Goal: Information Seeking & Learning: Understand process/instructions

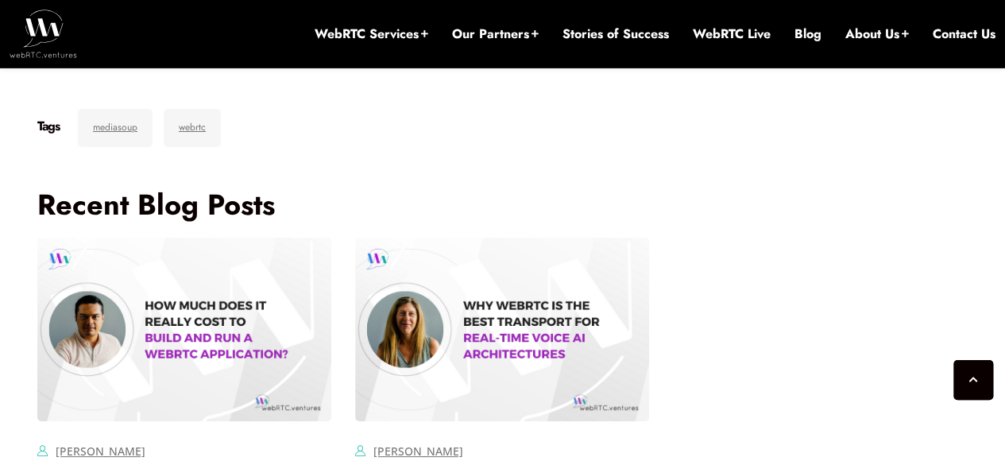
scroll to position [6012, 0]
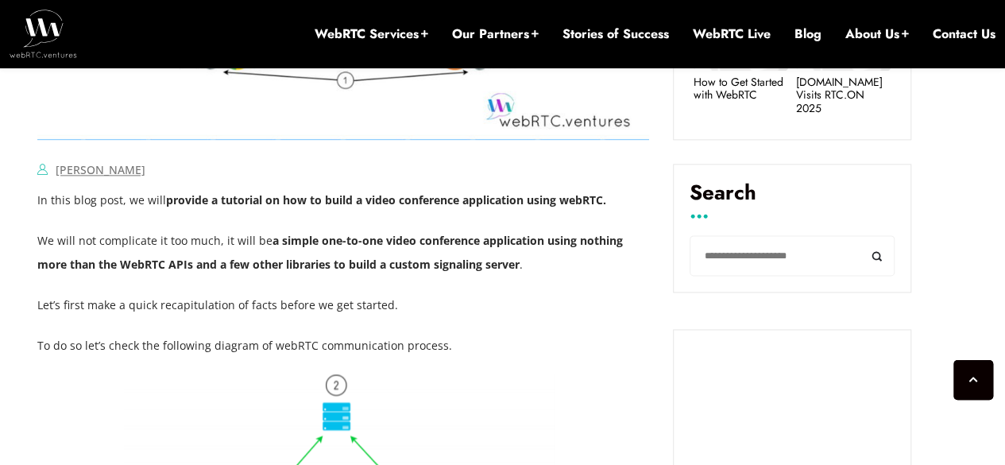
scroll to position [969, 0]
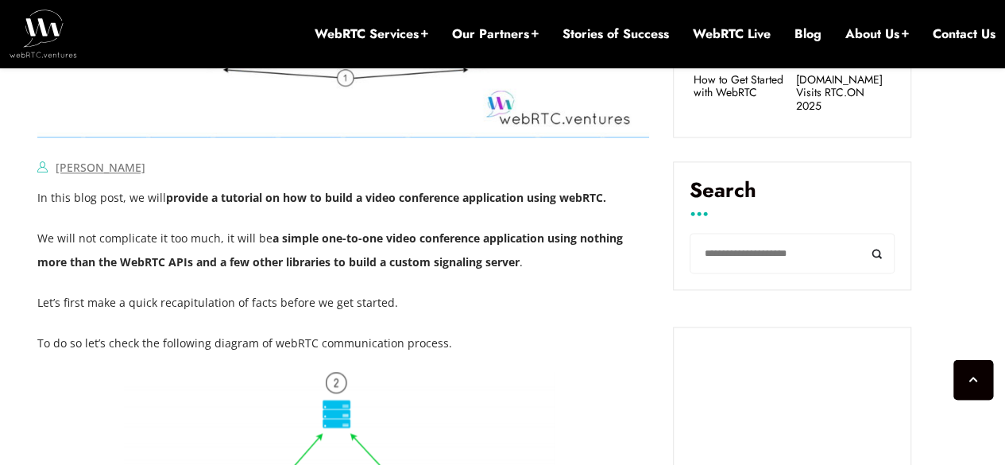
click at [391, 263] on strong "a simple one-to-one video conference application using nothing more than the We…" at bounding box center [329, 249] width 585 height 39
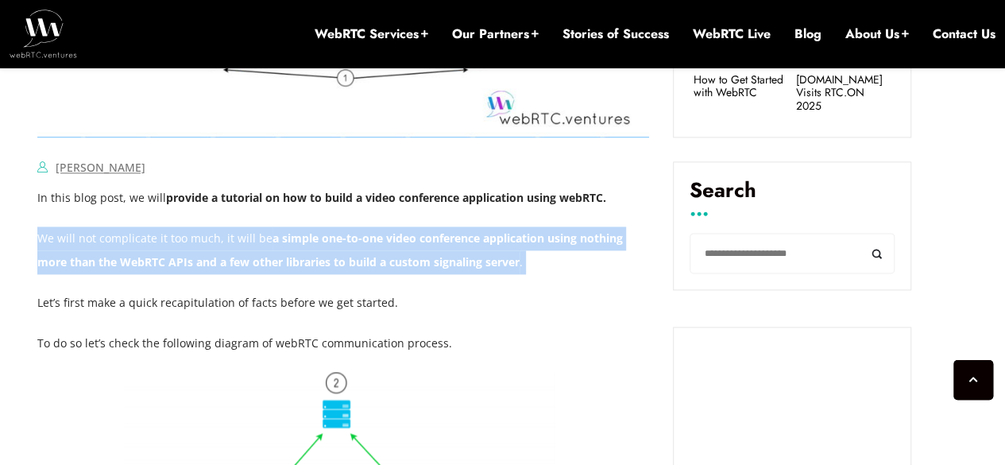
click at [391, 263] on strong "a simple one-to-one video conference application using nothing more than the We…" at bounding box center [329, 249] width 585 height 39
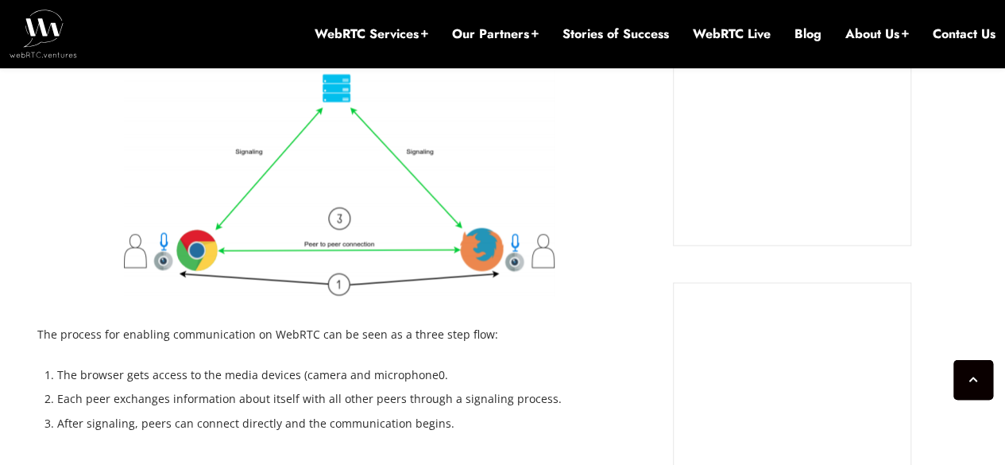
scroll to position [1446, 0]
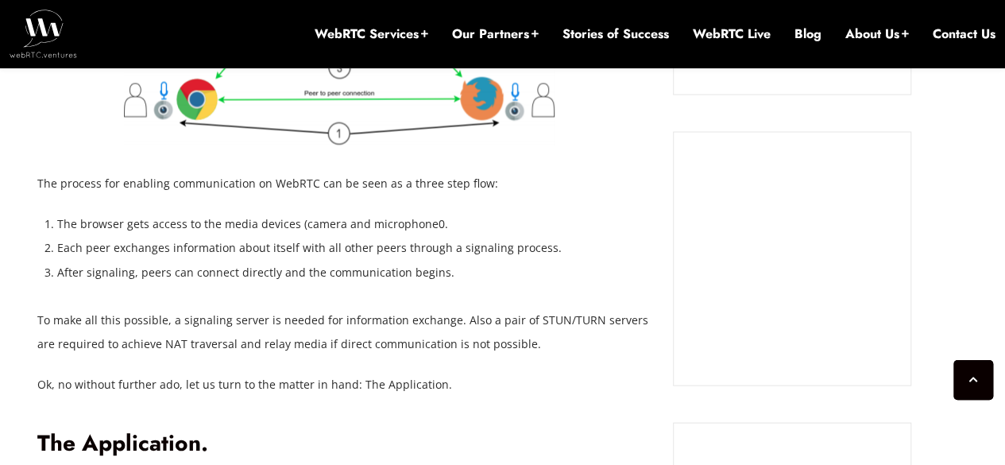
click at [471, 246] on li "Each peer exchanges information about itself with all other peers through a sig…" at bounding box center [353, 247] width 592 height 24
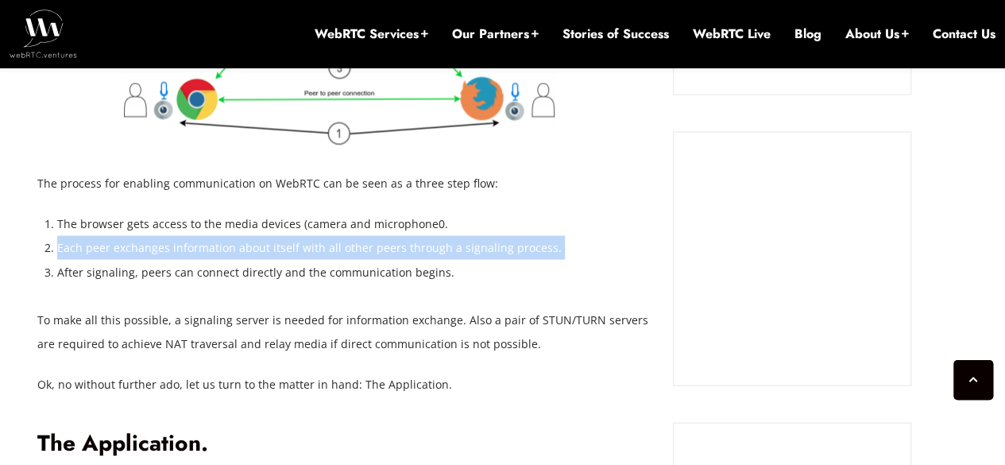
click at [471, 246] on li "Each peer exchanges information about itself with all other peers through a sig…" at bounding box center [353, 247] width 592 height 24
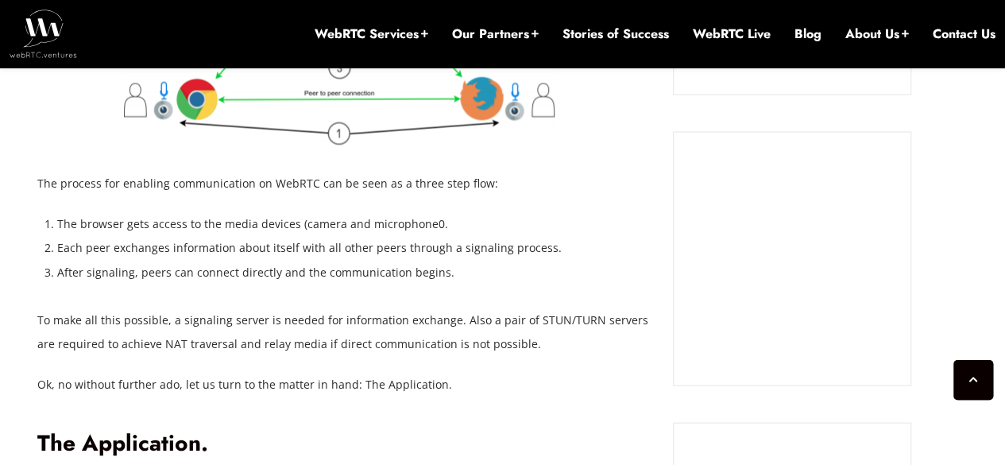
click at [242, 272] on li "After signaling, peers can connect directly and the communication begins." at bounding box center [353, 272] width 592 height 24
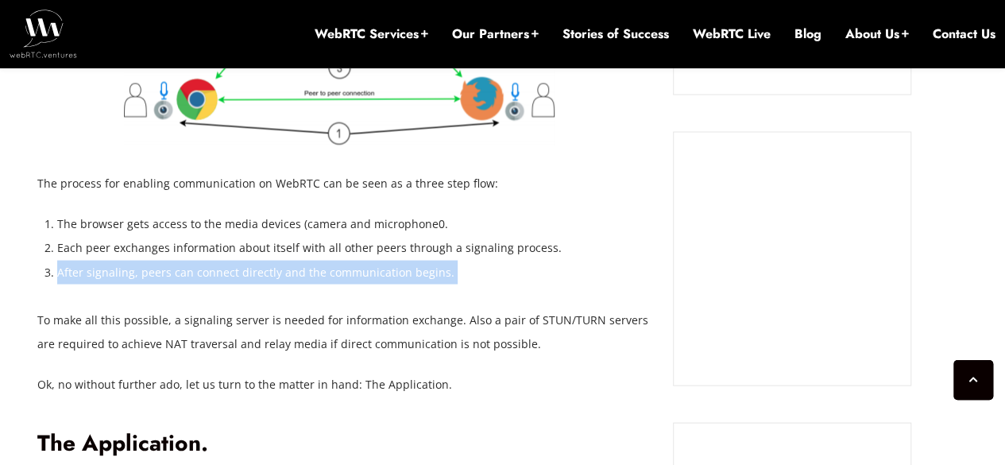
click at [242, 272] on li "After signaling, peers can connect directly and the communication begins." at bounding box center [353, 272] width 592 height 24
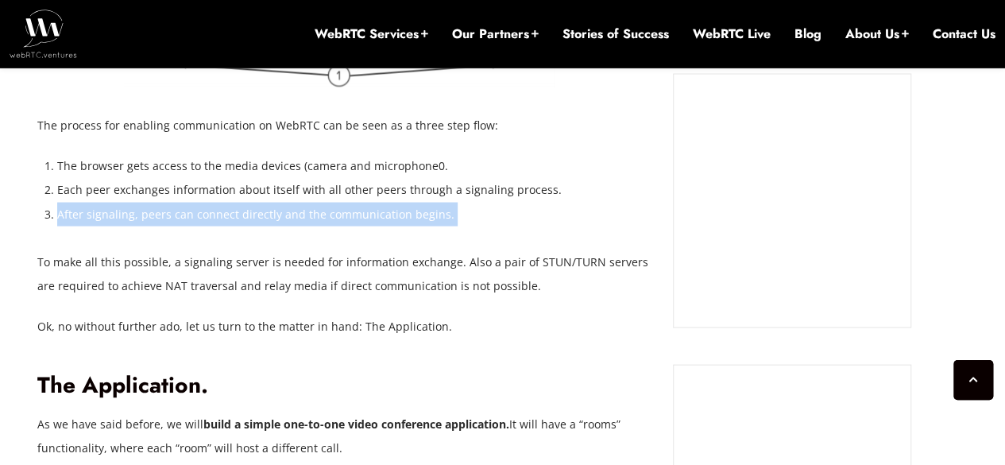
scroll to position [1525, 0]
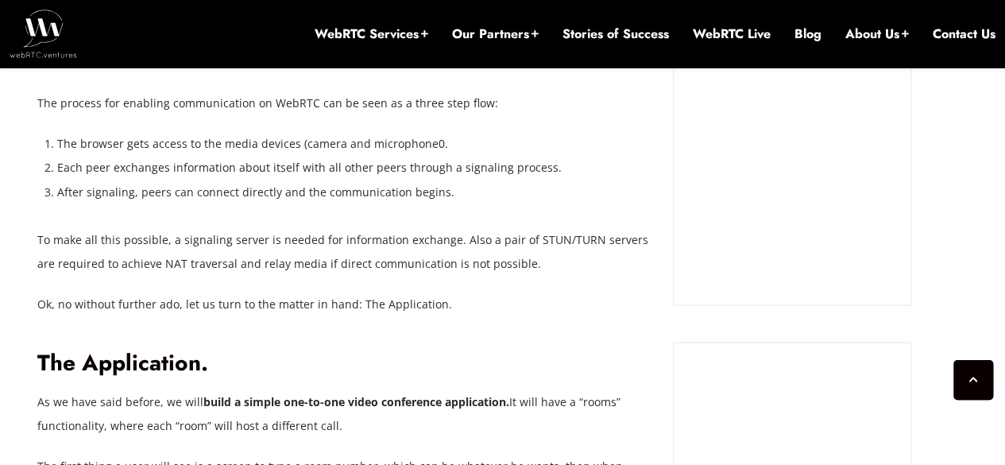
click at [431, 269] on p "To make all this possible, a signaling server is needed for information exchang…" at bounding box center [343, 252] width 612 height 48
click at [433, 271] on p "To make all this possible, a signaling server is needed for information exchang…" at bounding box center [343, 252] width 612 height 48
click at [434, 271] on p "To make all this possible, a signaling server is needed for information exchang…" at bounding box center [343, 252] width 612 height 48
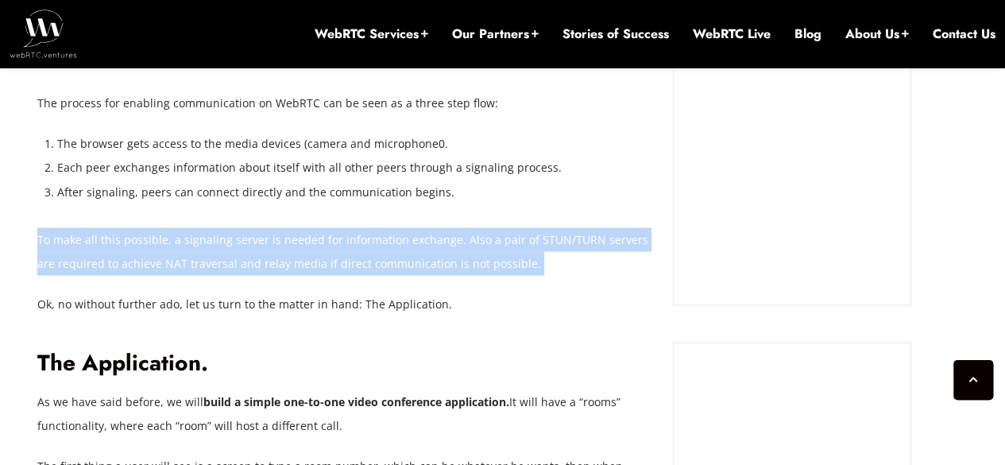
click at [434, 271] on p "To make all this possible, a signaling server is needed for information exchang…" at bounding box center [343, 252] width 612 height 48
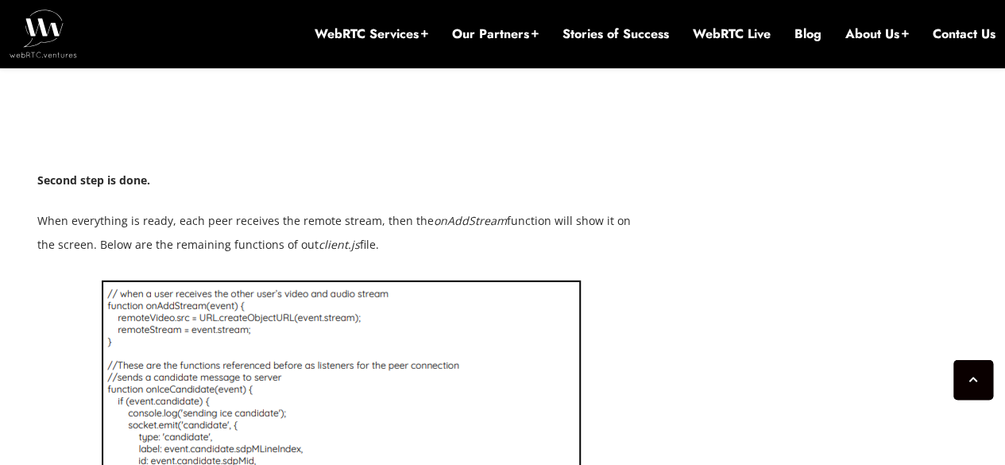
scroll to position [5179, 0]
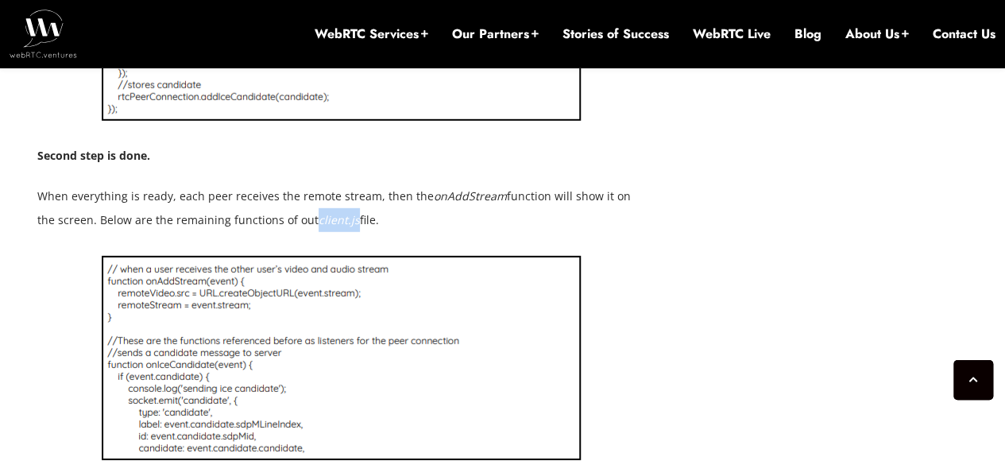
drag, startPoint x: 294, startPoint y: 174, endPoint x: 329, endPoint y: 174, distance: 35.0
click at [329, 212] on em "client.js" at bounding box center [339, 219] width 41 height 15
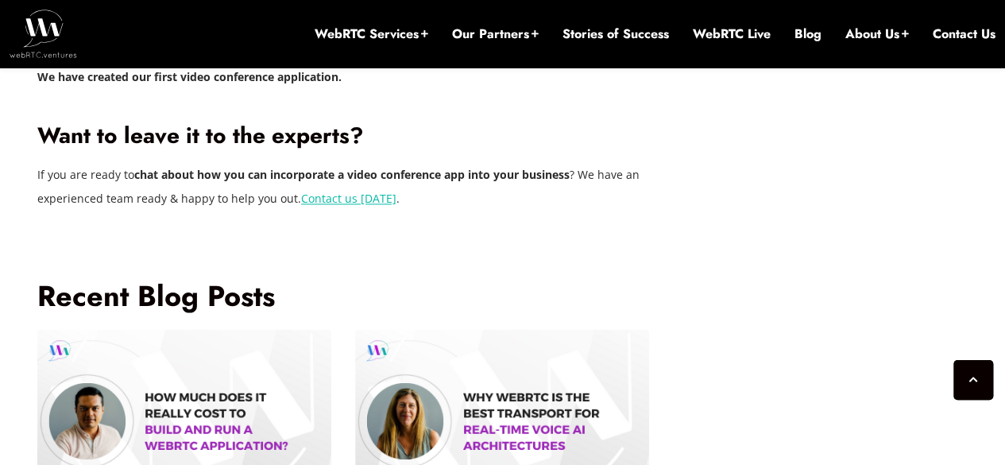
scroll to position [6768, 0]
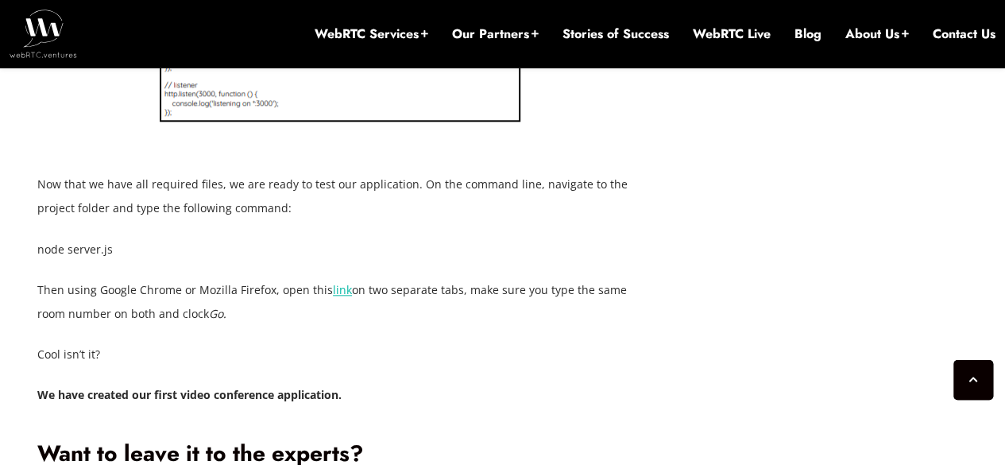
click at [343, 282] on link "link" at bounding box center [342, 289] width 19 height 15
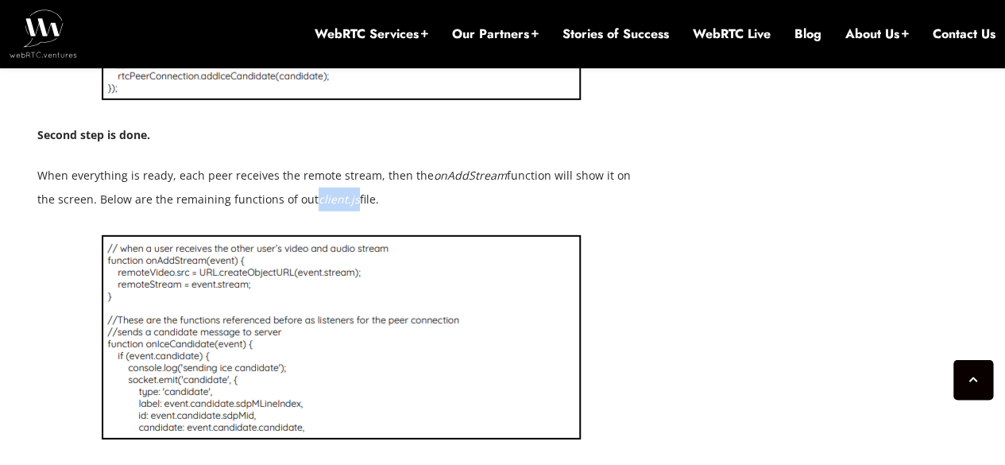
scroll to position [5100, 0]
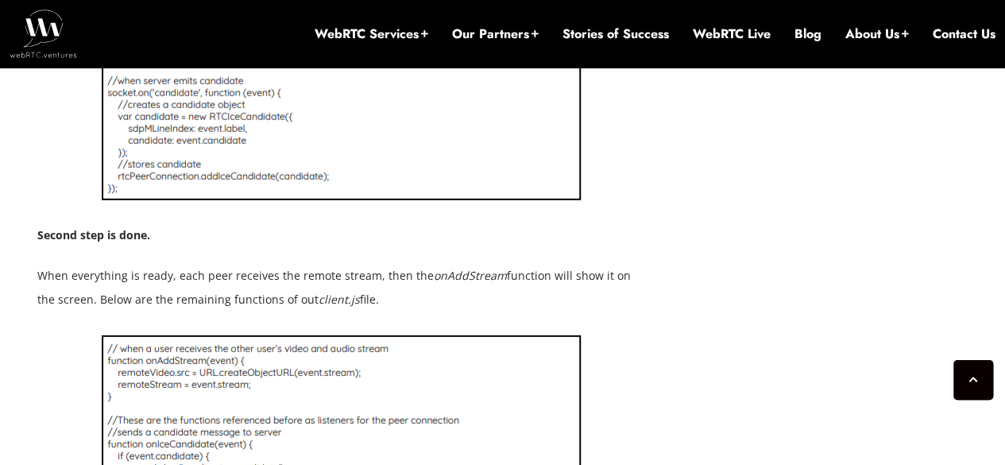
click at [259, 264] on p "When everything is ready, each peer receives the remote stream, then the onAddS…" at bounding box center [343, 288] width 612 height 48
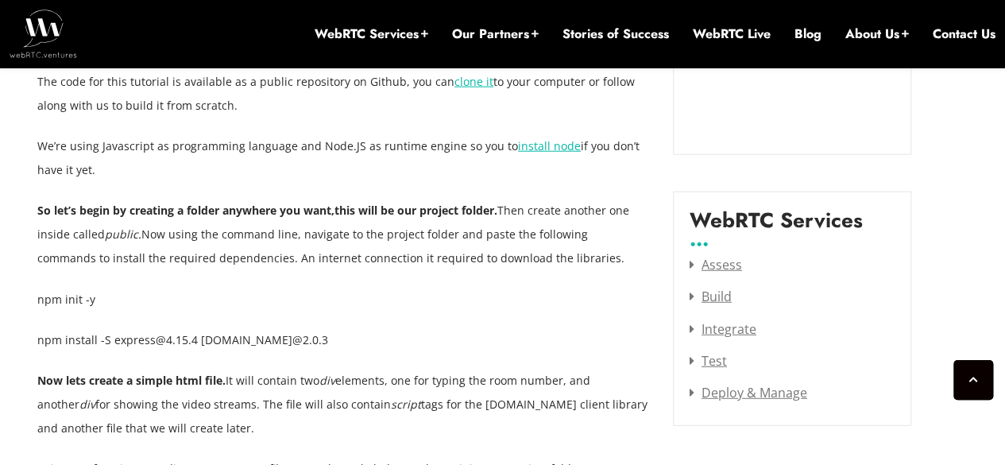
scroll to position [1843, 0]
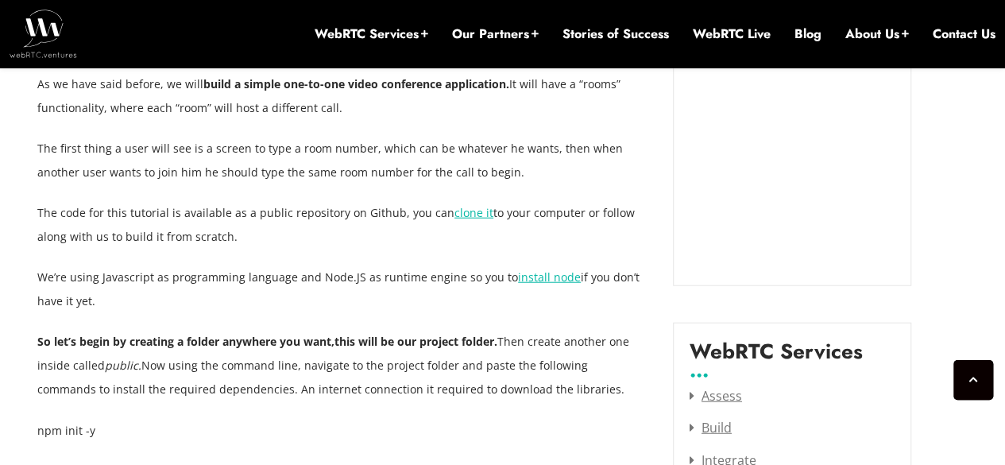
click at [350, 345] on strong "this will be our project folder." at bounding box center [415, 341] width 163 height 15
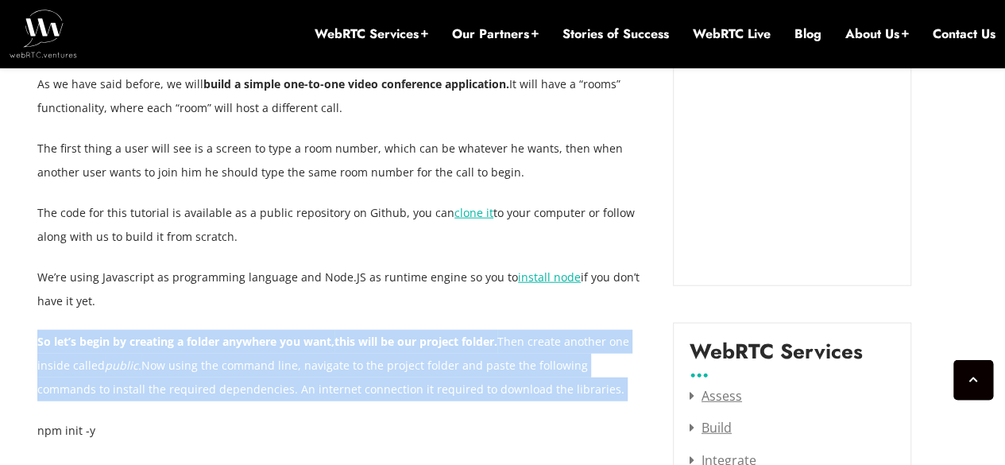
click at [350, 345] on strong "this will be our project folder." at bounding box center [415, 341] width 163 height 15
click at [462, 360] on p "So let’s begin by creating a folder anywhere you want, this will be our project…" at bounding box center [343, 365] width 612 height 71
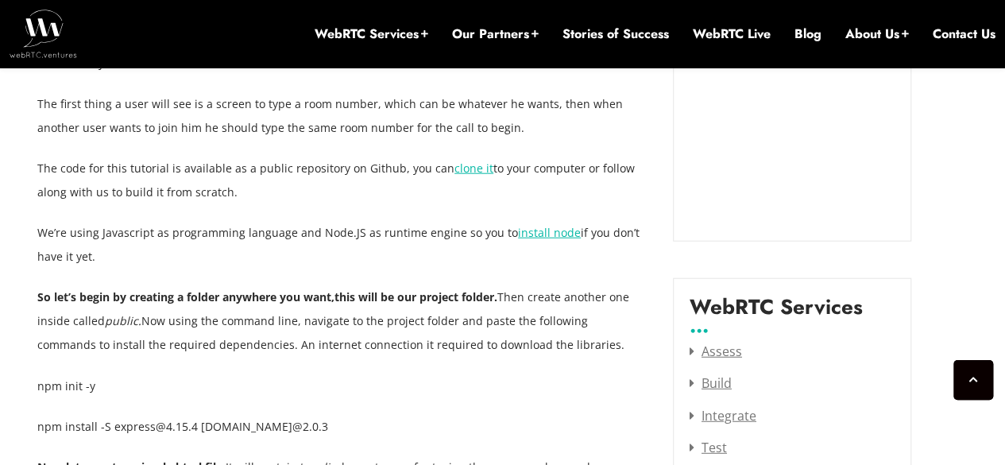
scroll to position [1922, 0]
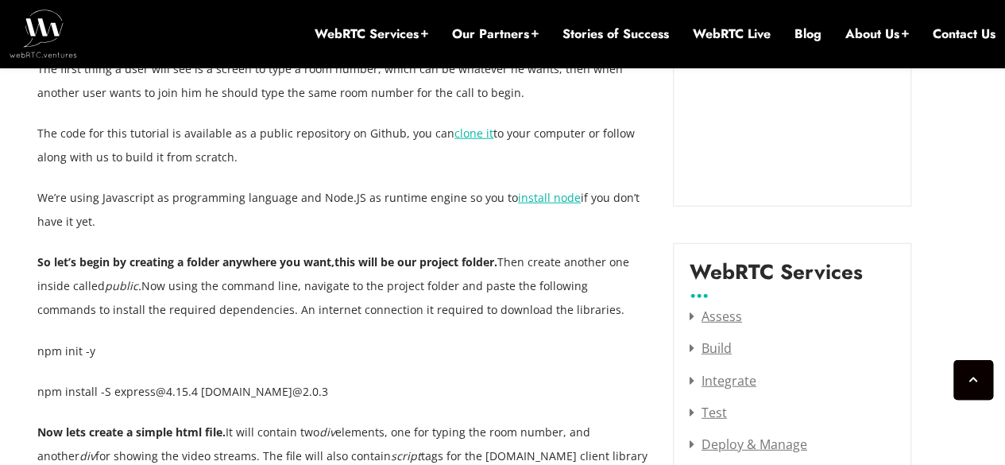
click at [455, 133] on link "clone it" at bounding box center [473, 133] width 39 height 15
click at [391, 311] on p "So let’s begin by creating a folder anywhere you want, this will be our project…" at bounding box center [343, 285] width 612 height 71
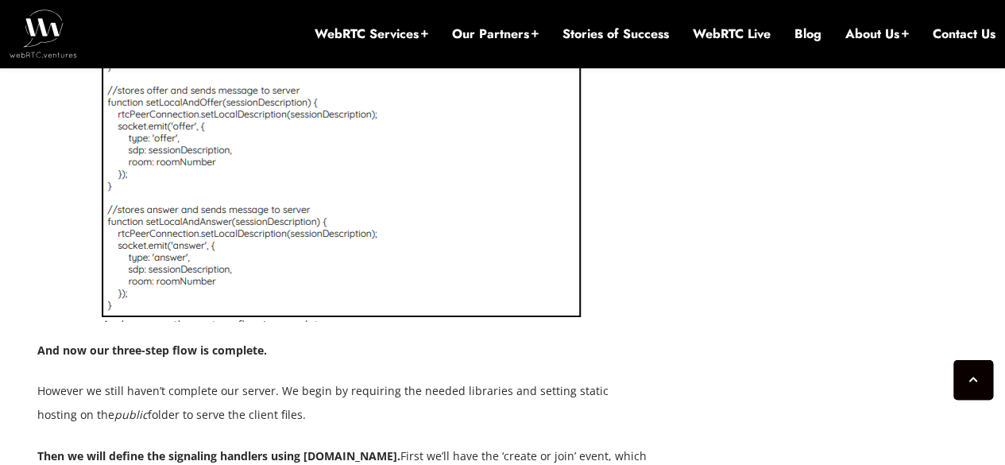
scroll to position [5735, 0]
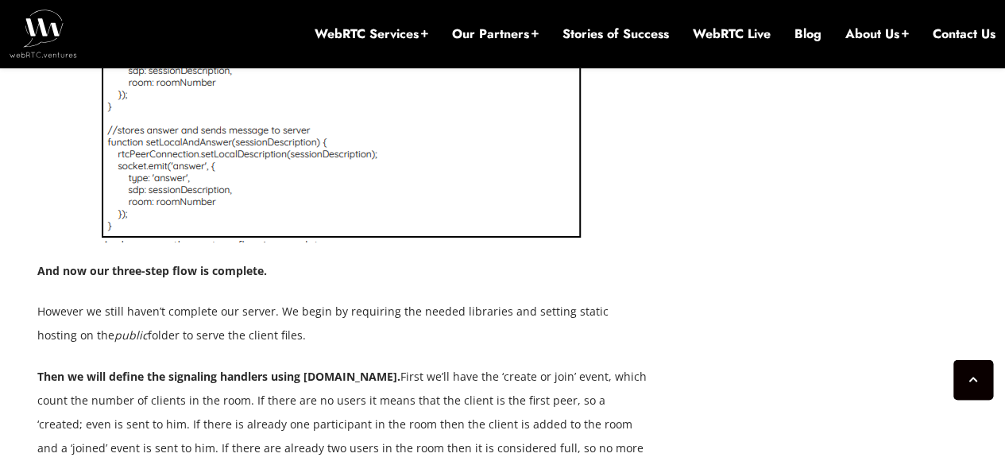
click at [203, 299] on p "However we still haven’t complete our server. We begin by requiring the needed …" at bounding box center [343, 323] width 612 height 48
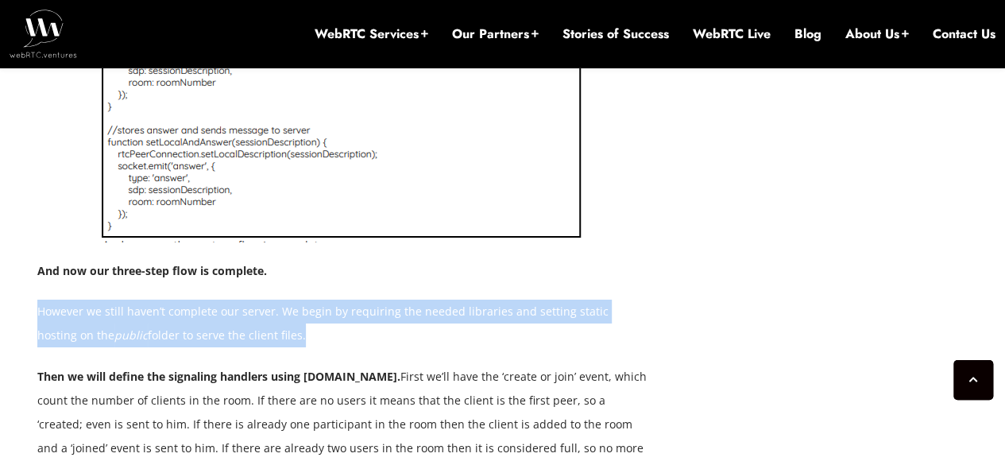
click at [203, 299] on p "However we still haven’t complete our server. We begin by requiring the needed …" at bounding box center [343, 323] width 612 height 48
click at [281, 299] on p "However we still haven’t complete our server. We begin by requiring the needed …" at bounding box center [343, 323] width 612 height 48
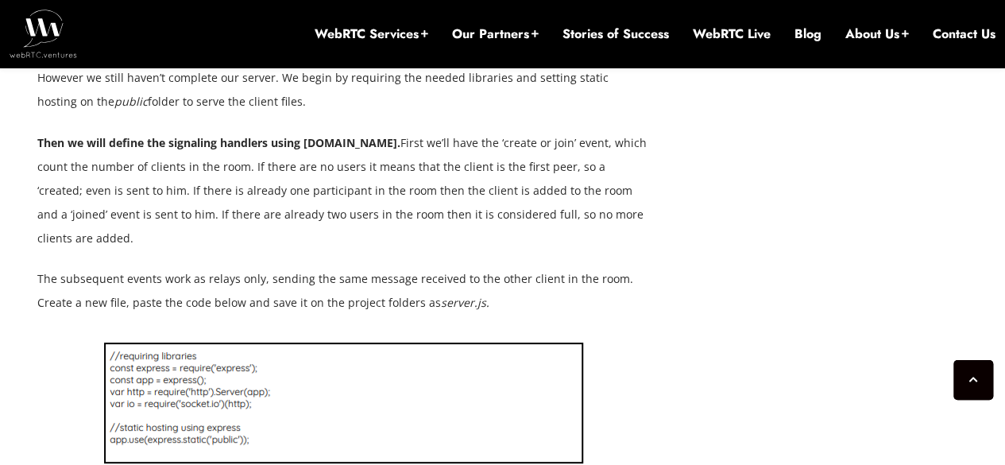
scroll to position [6053, 0]
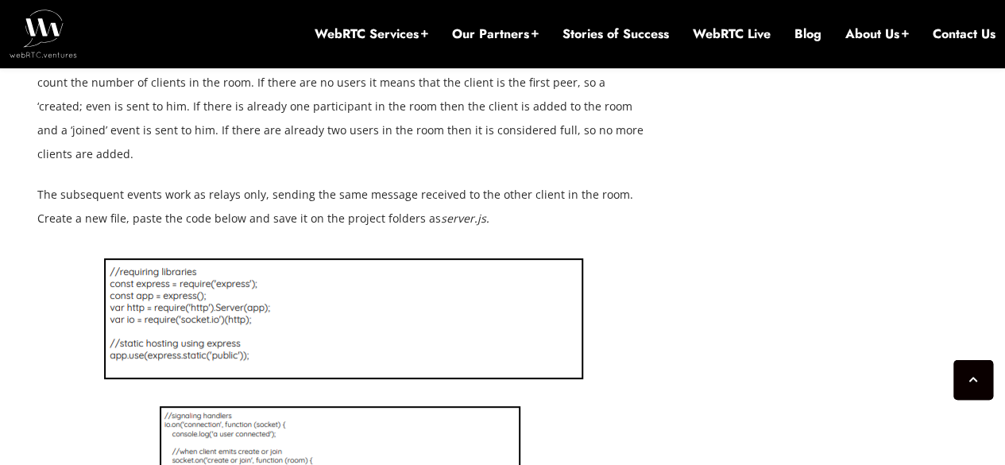
click at [392, 183] on p "The subsequent events work as relays only, sending the same message received to…" at bounding box center [343, 207] width 612 height 48
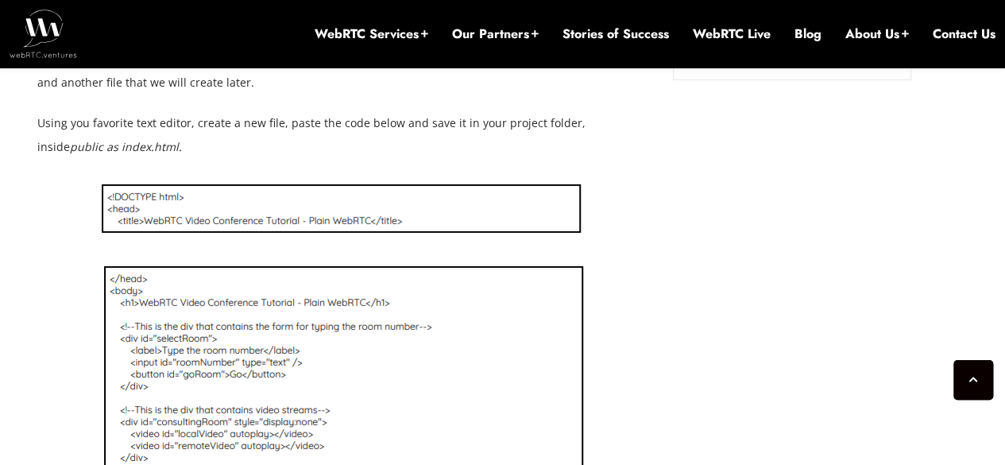
scroll to position [2081, 0]
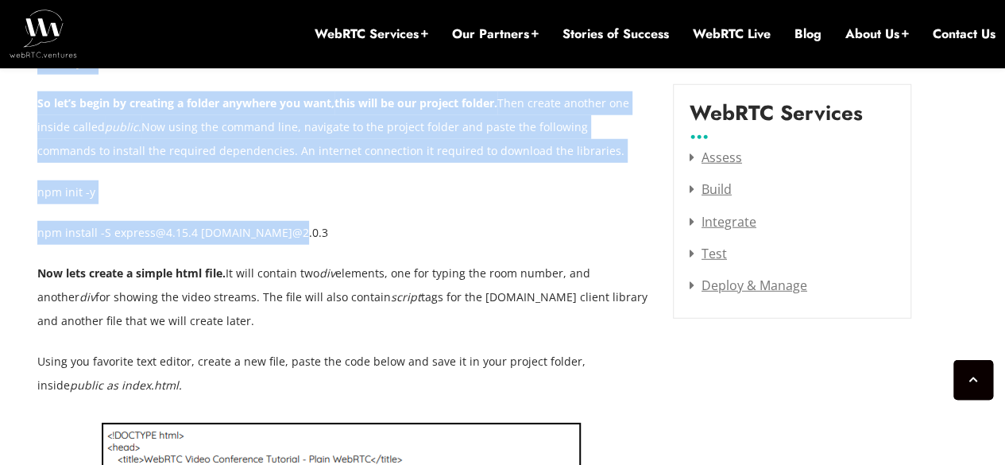
drag, startPoint x: 33, startPoint y: 193, endPoint x: 302, endPoint y: 229, distance: 270.9
click at [303, 229] on p "npm install -S express@4.15.4 socket.io@2.0.3" at bounding box center [343, 233] width 612 height 24
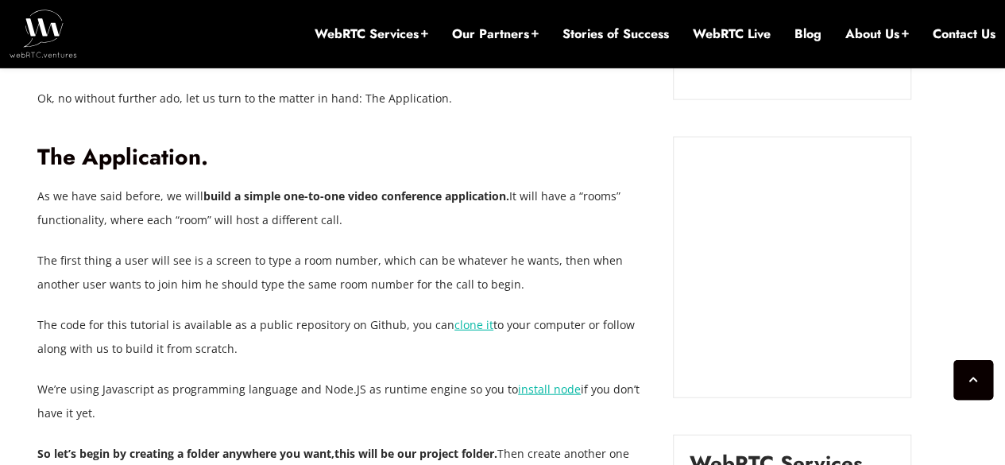
scroll to position [1763, 0]
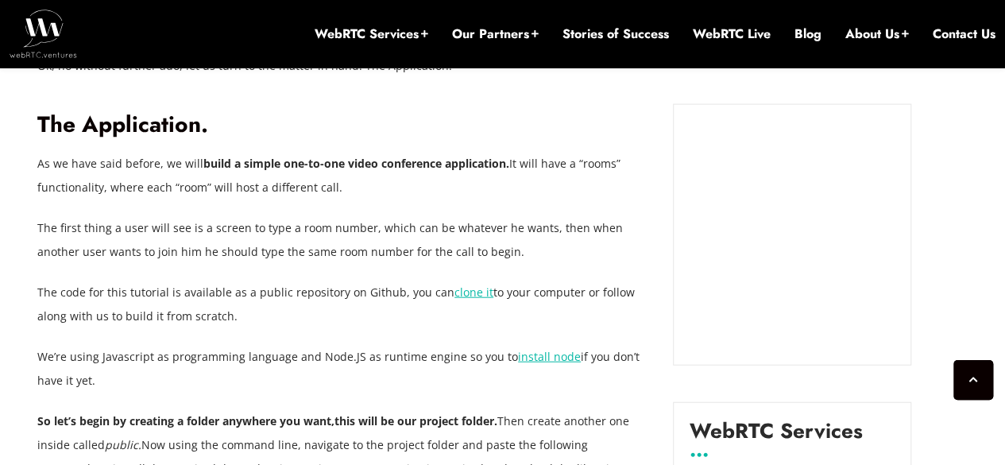
drag, startPoint x: 41, startPoint y: 290, endPoint x: 232, endPoint y: 319, distance: 193.6
click at [232, 319] on p "The code for this tutorial is available as a public repository on Github, you c…" at bounding box center [343, 304] width 612 height 48
click at [255, 318] on p "The code for this tutorial is available as a public repository on Github, you c…" at bounding box center [343, 304] width 612 height 48
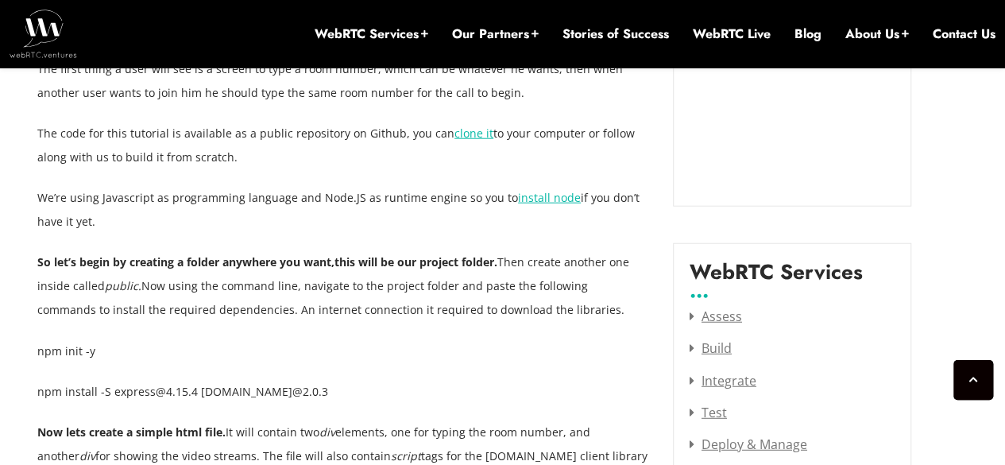
click at [181, 268] on strong "So let’s begin by creating a folder anywhere you want," at bounding box center [185, 261] width 297 height 15
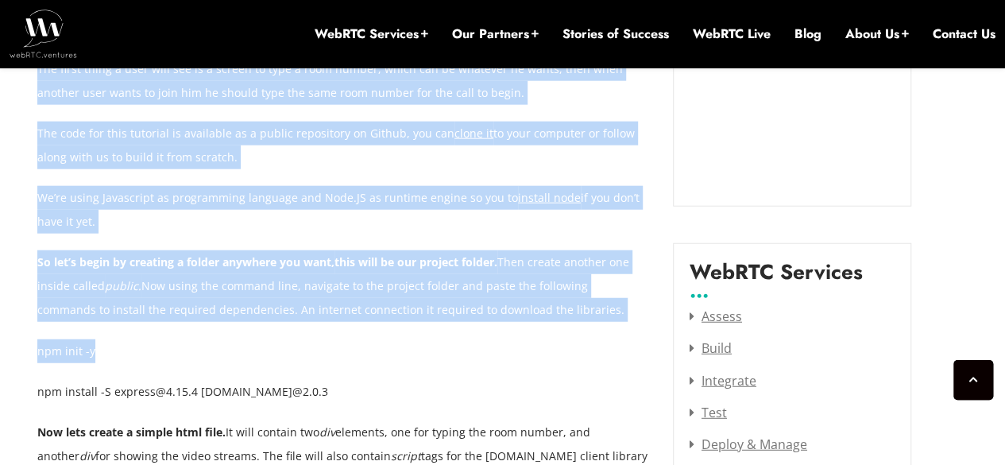
drag, startPoint x: 35, startPoint y: 352, endPoint x: 102, endPoint y: 352, distance: 66.7
click at [102, 352] on p "npm init -y" at bounding box center [343, 351] width 612 height 24
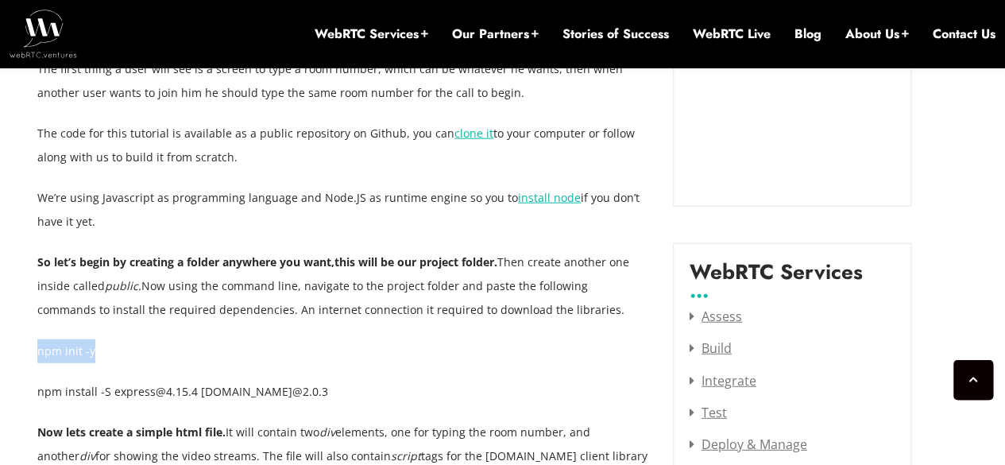
drag, startPoint x: 40, startPoint y: 353, endPoint x: 99, endPoint y: 353, distance: 58.8
click at [99, 353] on p "npm init -y" at bounding box center [343, 351] width 612 height 24
copy p "npm init -y"
click at [346, 349] on p "npm init -y" at bounding box center [343, 351] width 612 height 24
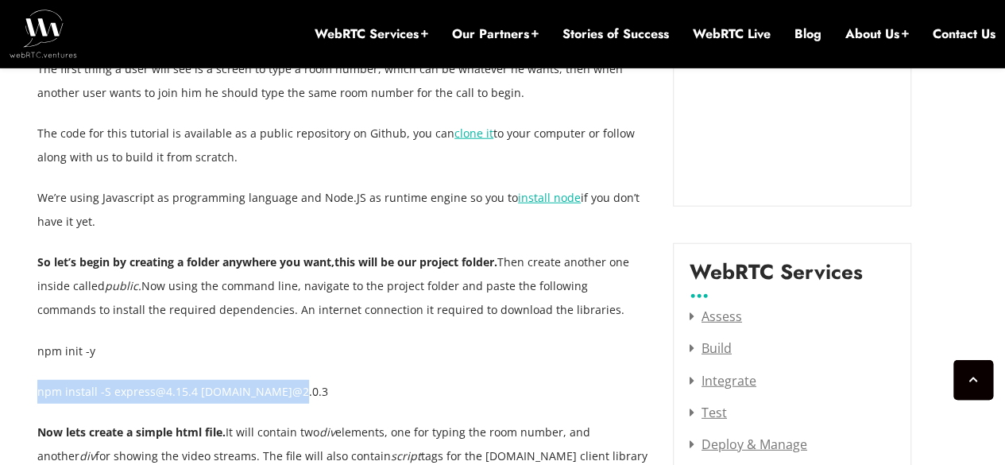
drag, startPoint x: 38, startPoint y: 395, endPoint x: 284, endPoint y: 395, distance: 246.3
click at [284, 395] on p "npm install -S express@4.15.4 socket.io@2.0.3" at bounding box center [343, 392] width 612 height 24
copy p "npm install -S express@4.15.4 socket.io@2.0.3"
click at [446, 388] on p "npm install -S express@4.15.4 socket.io@2.0.3" at bounding box center [343, 392] width 612 height 24
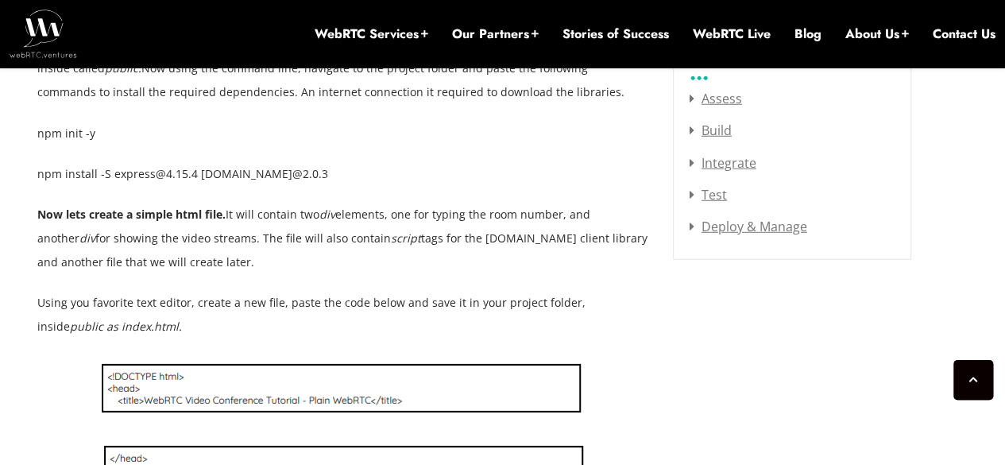
scroll to position [2161, 0]
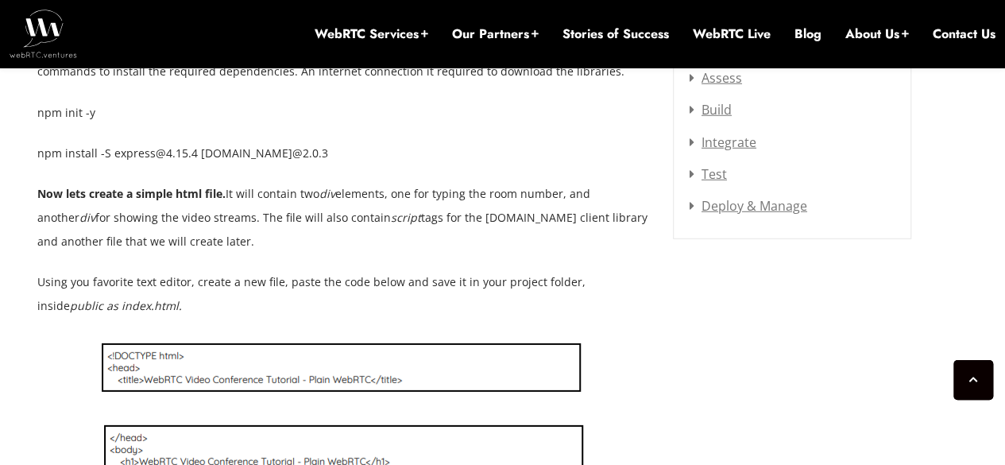
click at [522, 285] on p "Using you favorite text editor, create a new file, paste the code below and sav…" at bounding box center [343, 294] width 612 height 48
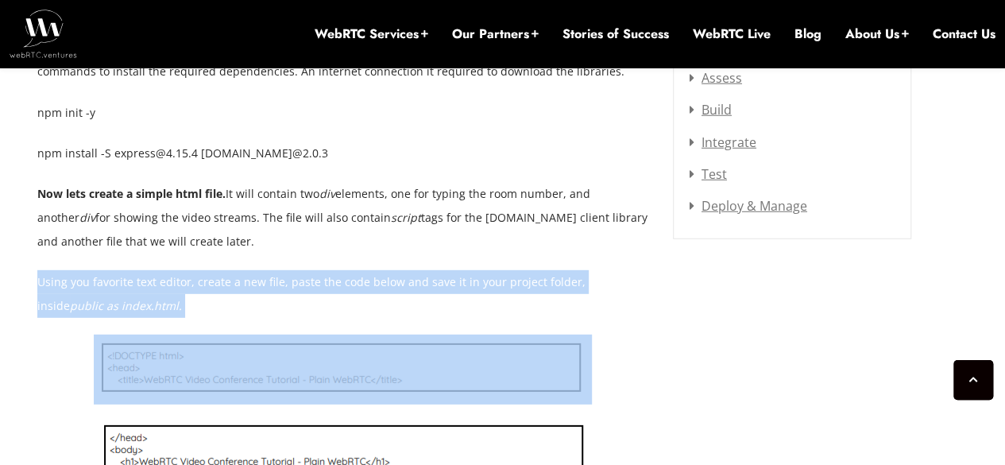
click at [522, 285] on p "Using you favorite text editor, create a new file, paste the code below and sav…" at bounding box center [343, 294] width 612 height 48
click at [549, 296] on p "Using you favorite text editor, create a new file, paste the code below and sav…" at bounding box center [343, 294] width 612 height 48
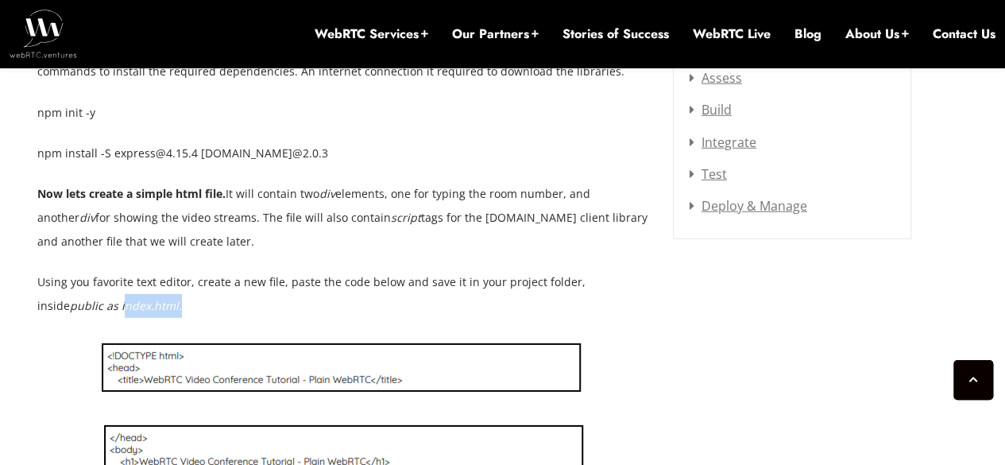
drag, startPoint x: 55, startPoint y: 307, endPoint x: 111, endPoint y: 304, distance: 56.5
click at [111, 304] on p "Using you favorite text editor, create a new file, paste the code below and sav…" at bounding box center [343, 294] width 612 height 48
click at [227, 302] on p "Using you favorite text editor, create a new file, paste the code below and sav…" at bounding box center [343, 294] width 612 height 48
click at [232, 234] on p "Now lets create a simple html file. It will contain two div elements, one for t…" at bounding box center [343, 217] width 612 height 71
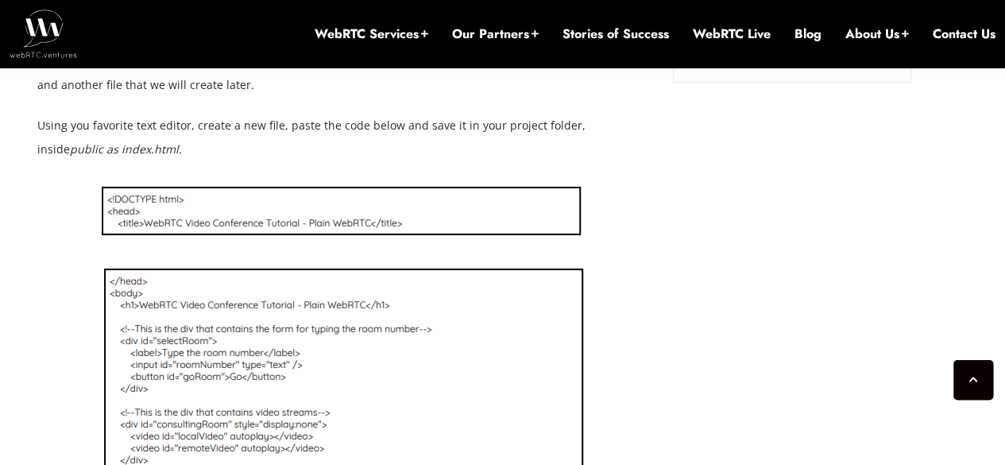
scroll to position [2320, 0]
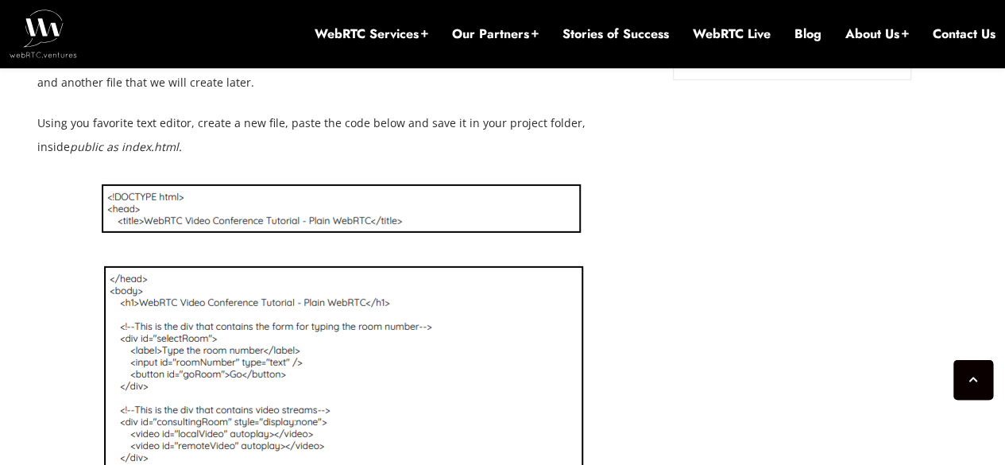
click at [256, 333] on img at bounding box center [343, 399] width 494 height 275
click at [966, 375] on icon at bounding box center [973, 380] width 41 height 41
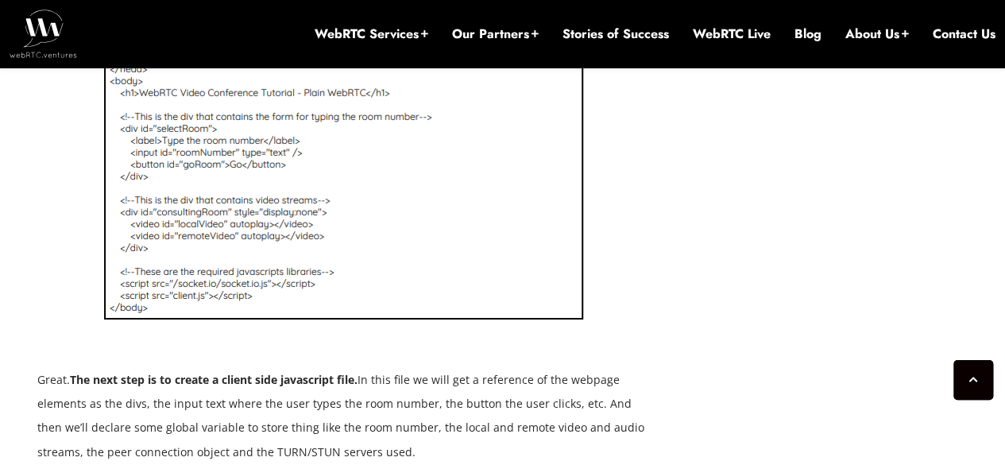
scroll to position [2558, 0]
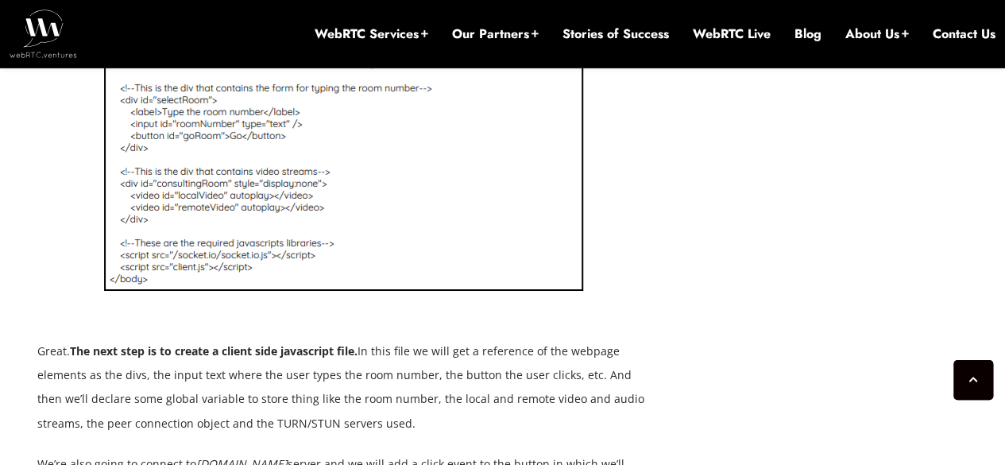
drag, startPoint x: 222, startPoint y: 238, endPoint x: 741, endPoint y: 258, distance: 519.1
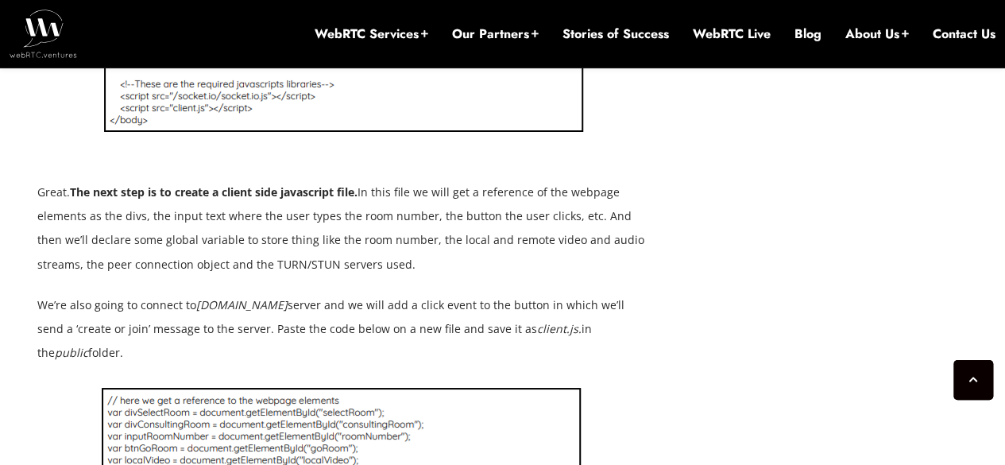
scroll to position [2876, 0]
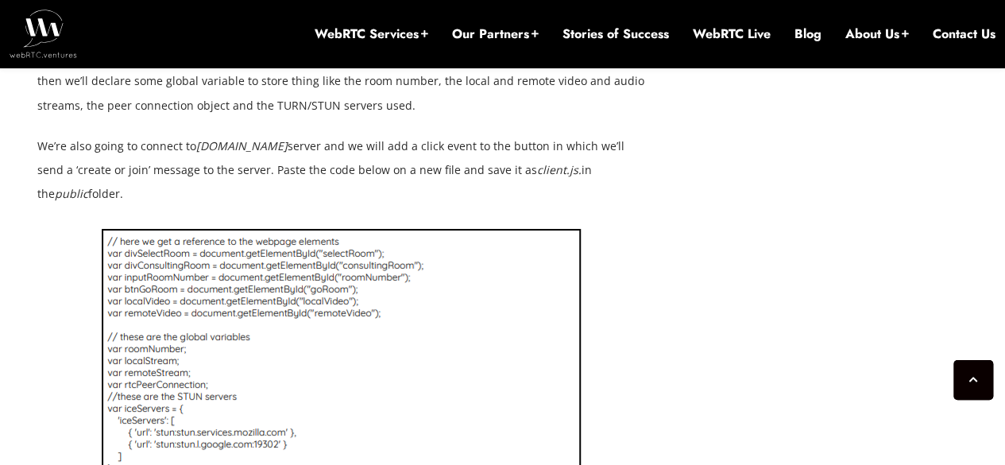
drag, startPoint x: 288, startPoint y: 285, endPoint x: 828, endPoint y: 226, distance: 543.4
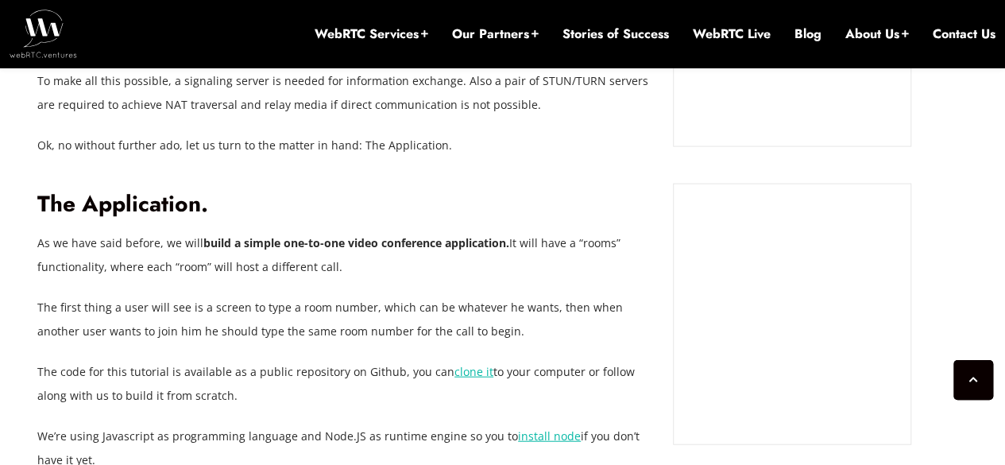
scroll to position [1763, 0]
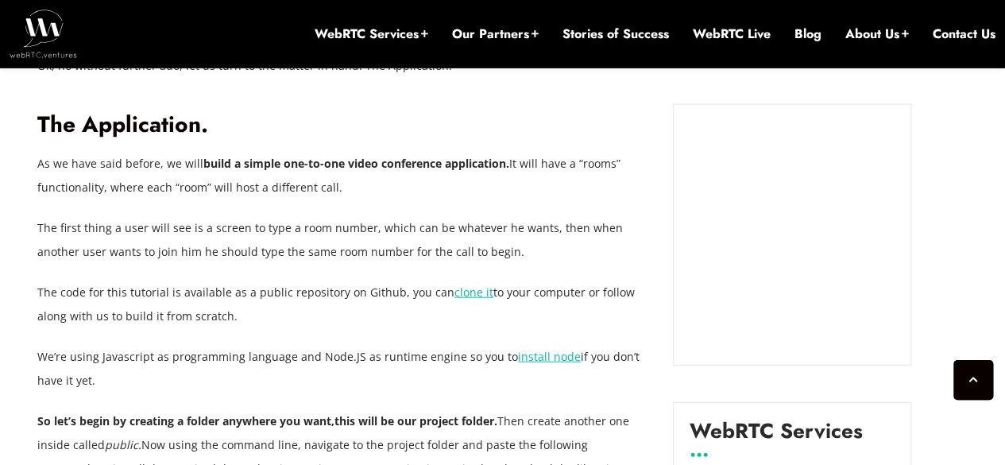
click at [455, 296] on link "clone it" at bounding box center [473, 291] width 39 height 15
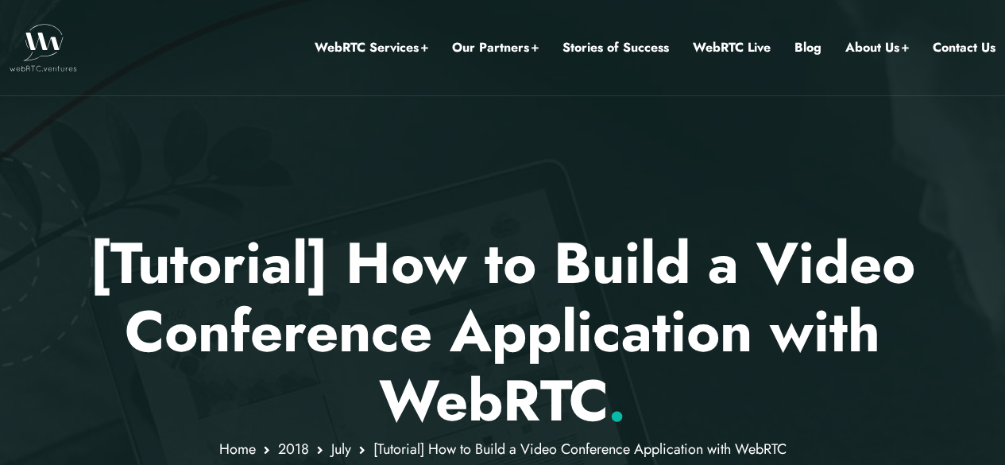
scroll to position [79, 0]
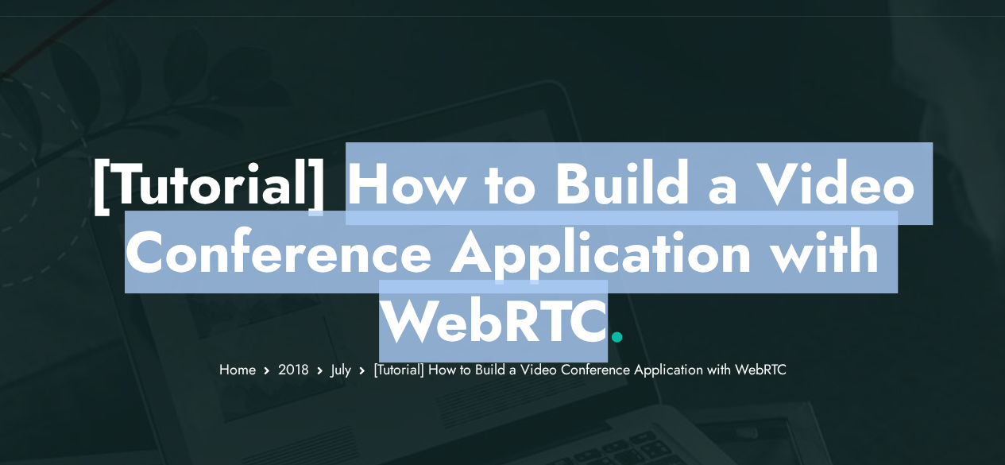
drag, startPoint x: 343, startPoint y: 176, endPoint x: 608, endPoint y: 332, distance: 308.0
click at [608, 332] on h1 "[Tutorial] How to Build a Video Conference Application with WebRTC ." at bounding box center [502, 252] width 930 height 206
copy h1 "How to Build a Video Conference Application with WebRTC"
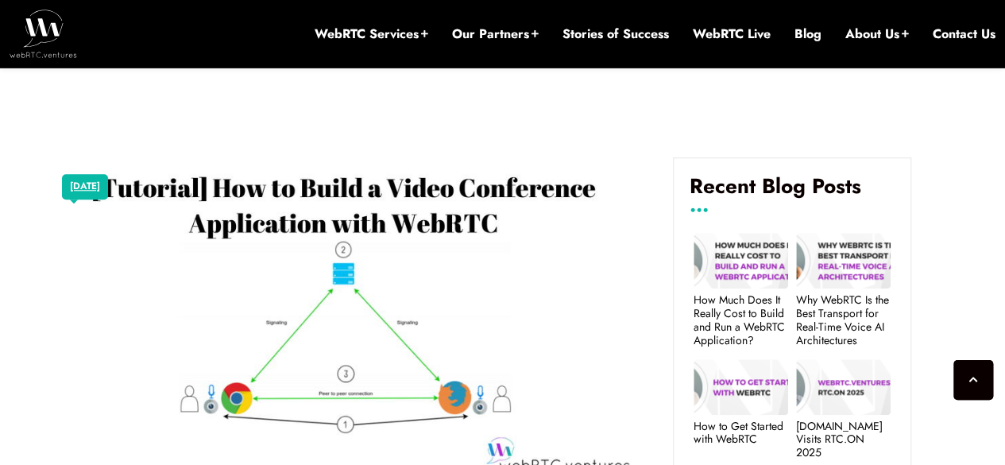
scroll to position [731, 0]
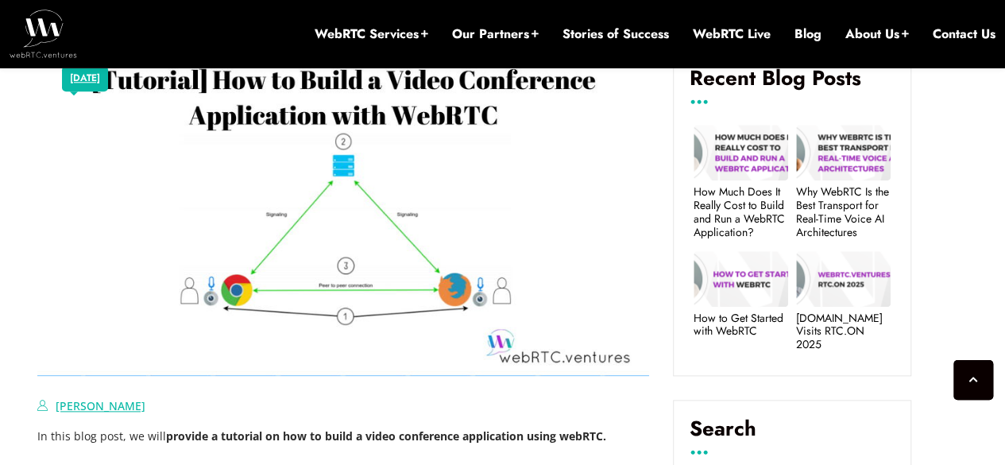
click at [81, 403] on link "[PERSON_NAME]" at bounding box center [101, 405] width 90 height 15
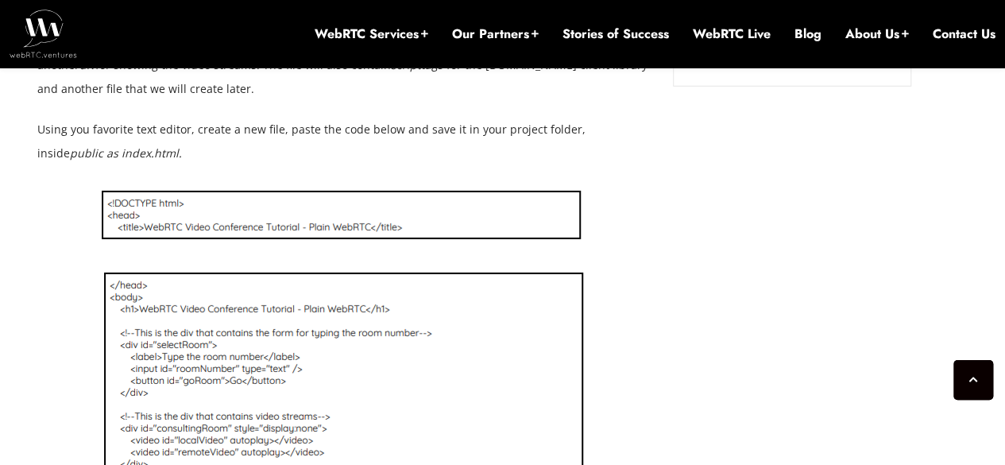
scroll to position [2320, 0]
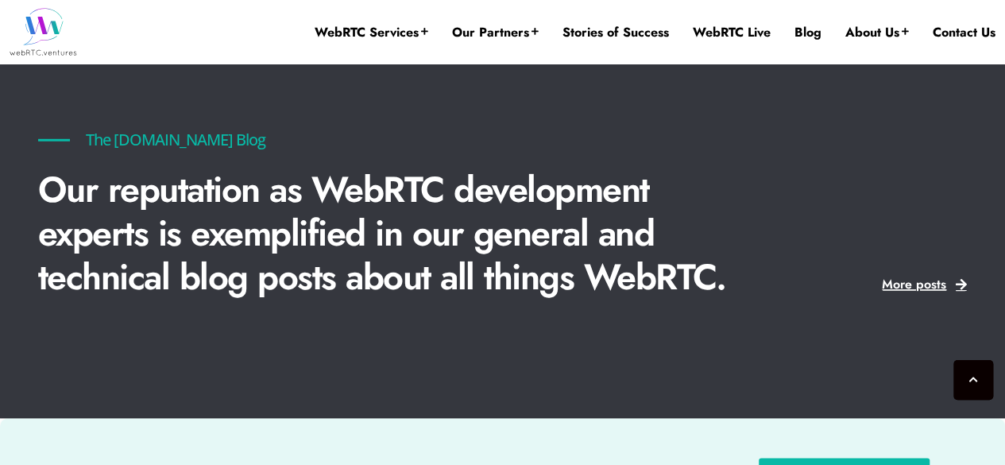
scroll to position [3864, 0]
